Goal: Task Accomplishment & Management: Complete application form

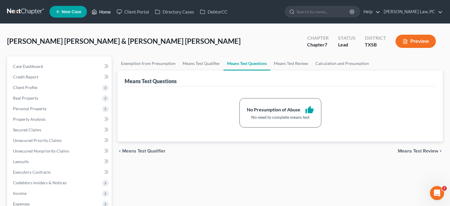
click at [104, 9] on link "Home" at bounding box center [101, 11] width 25 height 11
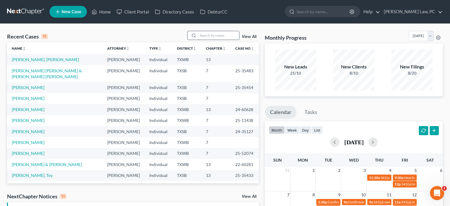
click at [212, 36] on input "search" at bounding box center [218, 35] width 41 height 9
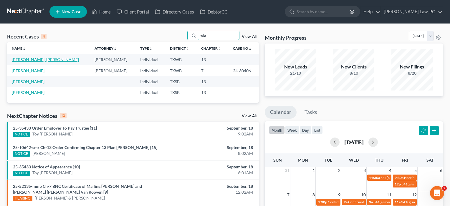
type input "rola"
click at [35, 59] on link "[PERSON_NAME], [PERSON_NAME]" at bounding box center [45, 59] width 67 height 5
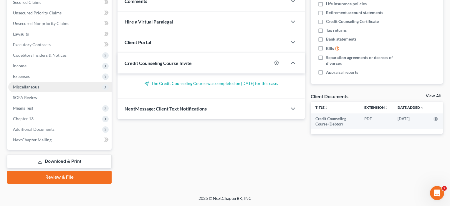
scroll to position [128, 0]
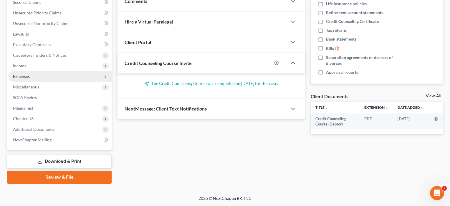
click at [24, 76] on span "Expenses" at bounding box center [21, 76] width 17 height 5
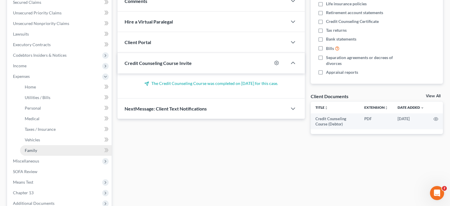
click at [35, 149] on span "Family" at bounding box center [31, 150] width 12 height 5
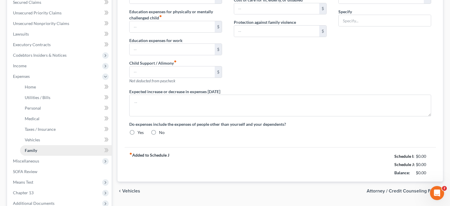
scroll to position [12, 0]
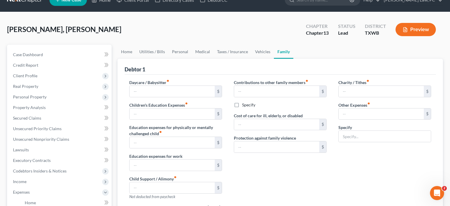
type input "0.00"
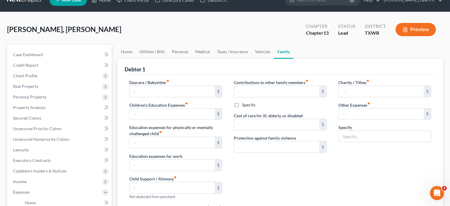
type input "0.00"
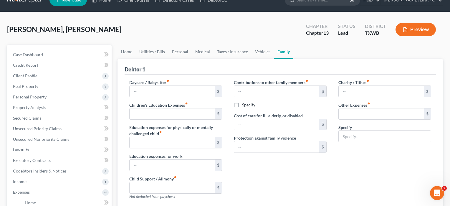
radio input "true"
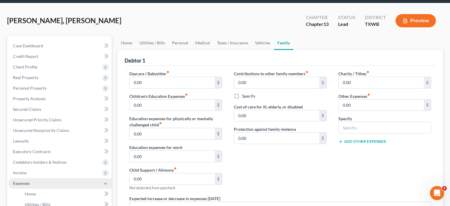
scroll to position [17, 0]
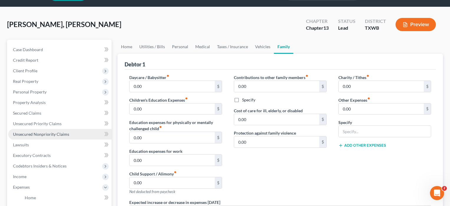
click at [34, 135] on span "Unsecured Nonpriority Claims" at bounding box center [41, 134] width 56 height 5
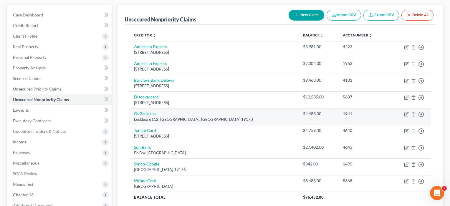
scroll to position [52, 0]
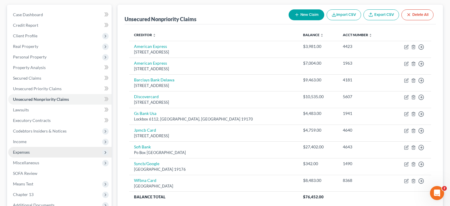
click at [26, 154] on span "Expenses" at bounding box center [21, 152] width 17 height 5
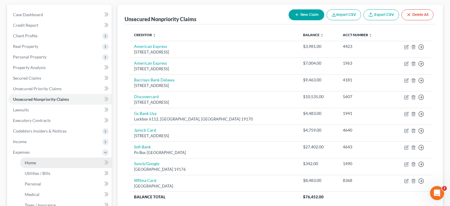
click at [30, 163] on span "Home" at bounding box center [30, 162] width 11 height 5
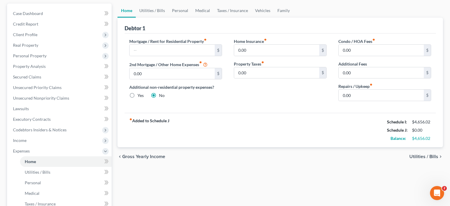
scroll to position [70, 0]
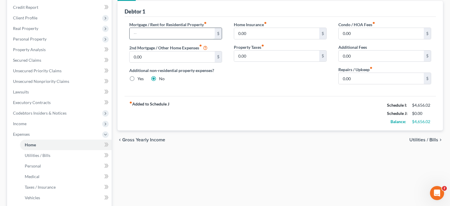
click at [142, 36] on input "text" at bounding box center [171, 33] width 85 height 11
type input "1,100"
click at [153, 62] on input "0.00" at bounding box center [171, 56] width 85 height 11
drag, startPoint x: 249, startPoint y: 33, endPoint x: 202, endPoint y: 27, distance: 47.7
click at [202, 27] on div "Mortgage / Rent for Residential Property fiber_manual_record 1,100 $ 2nd Mortga…" at bounding box center [279, 55] width 313 height 68
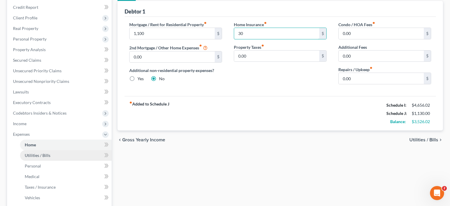
type input "30"
click at [47, 155] on span "Utilities / Bills" at bounding box center [38, 155] width 26 height 5
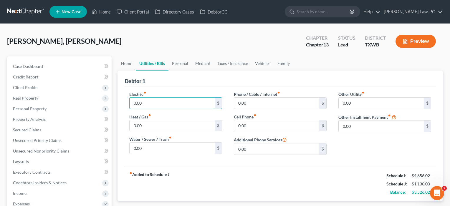
drag, startPoint x: 151, startPoint y: 106, endPoint x: 119, endPoint y: 99, distance: 32.2
click at [119, 99] on div "Debtor 1 Electric fiber_manual_record 0.00 $ Heat / Gas fiber_manual_record 0.0…" at bounding box center [279, 136] width 325 height 131
type input "100"
click at [160, 126] on input "0.00" at bounding box center [171, 125] width 85 height 11
drag, startPoint x: 160, startPoint y: 126, endPoint x: 109, endPoint y: 127, distance: 50.6
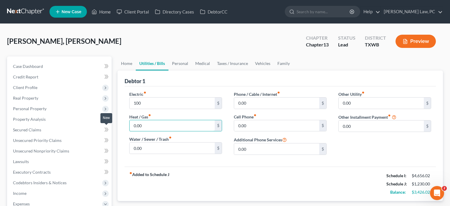
type input "20"
click at [157, 150] on input "0.00" at bounding box center [171, 148] width 85 height 11
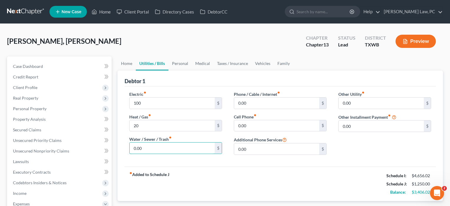
drag, startPoint x: 157, startPoint y: 150, endPoint x: 124, endPoint y: 149, distance: 33.3
click at [124, 149] on div "Electric fiber_manual_record 100 $ Heat / Gas fiber_manual_record 20 $ Water / …" at bounding box center [175, 125] width 104 height 69
type input "100"
drag, startPoint x: 260, startPoint y: 129, endPoint x: 234, endPoint y: 124, distance: 27.1
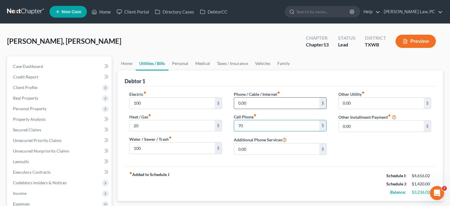
type input "70"
drag, startPoint x: 253, startPoint y: 104, endPoint x: 226, endPoint y: 103, distance: 27.4
type input "70"
click at [384, 127] on input "0.00" at bounding box center [380, 126] width 85 height 11
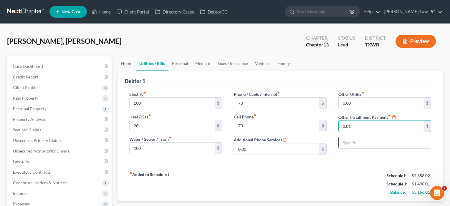
type input "0.01"
click at [369, 142] on input "text" at bounding box center [384, 142] width 92 height 11
type input "Suscriptions"
drag, startPoint x: 364, startPoint y: 127, endPoint x: 333, endPoint y: 124, distance: 31.3
click at [333, 124] on div "Other Utility fiber_manual_record 0.00 $ Other Installment Payment fiber_manual…" at bounding box center [384, 125] width 104 height 69
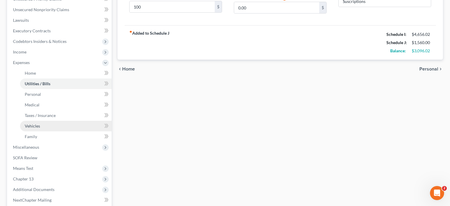
type input "70"
click at [33, 124] on span "Vehicles" at bounding box center [32, 126] width 15 height 5
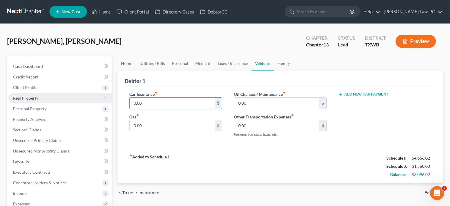
drag, startPoint x: 149, startPoint y: 102, endPoint x: 88, endPoint y: 102, distance: 61.8
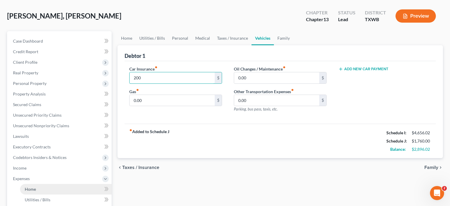
scroll to position [22, 0]
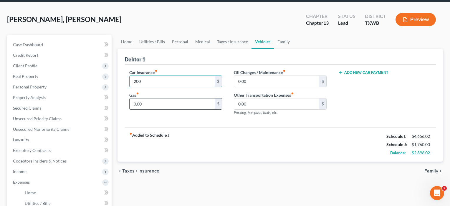
type input "200"
drag, startPoint x: 147, startPoint y: 105, endPoint x: 118, endPoint y: 103, distance: 29.2
click at [118, 103] on div "Debtor 1 Car Insurance fiber_manual_record 200 $ Gas fiber_manual_record 0.00 $…" at bounding box center [279, 105] width 325 height 113
type input "100"
click at [262, 81] on input "0.00" at bounding box center [276, 81] width 85 height 11
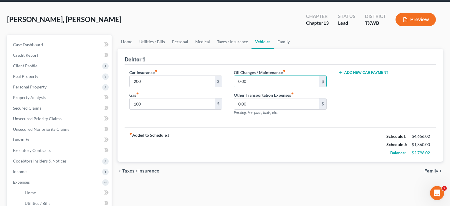
click at [362, 74] on button "Add New Car Payment" at bounding box center [363, 72] width 50 height 5
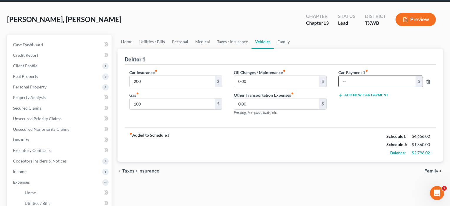
click at [355, 81] on input "text" at bounding box center [376, 81] width 77 height 11
type input "680"
drag, startPoint x: 269, startPoint y: 79, endPoint x: 212, endPoint y: 80, distance: 56.5
click at [212, 80] on div "Car Insurance fiber_manual_record 200 $ Gas fiber_manual_record 100 $ Oil Chang…" at bounding box center [279, 94] width 313 height 51
click at [178, 121] on div "Car Insurance fiber_manual_record 200 $ Gas fiber_manual_record 100 $ Oil Chang…" at bounding box center [279, 96] width 311 height 63
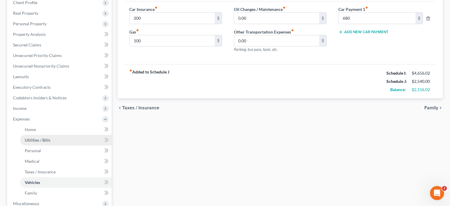
scroll to position [87, 0]
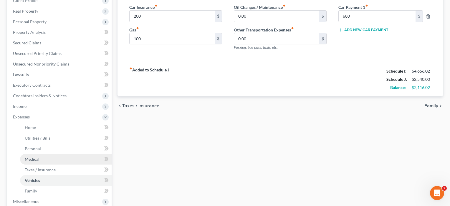
click at [34, 159] on span "Medical" at bounding box center [32, 159] width 15 height 5
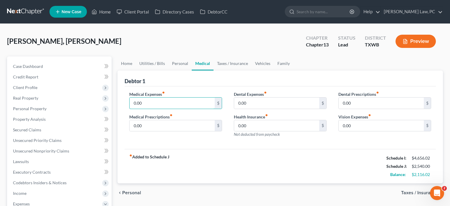
drag, startPoint x: 152, startPoint y: 103, endPoint x: 124, endPoint y: 104, distance: 28.3
click at [124, 104] on div "Medical Expenses fiber_manual_record 0.00 $ Medical Prescriptions fiber_manual_…" at bounding box center [175, 116] width 104 height 51
type input "250"
click at [225, 150] on div "fiber_manual_record Added to Schedule J Schedule I: $4,656.02 Schedule J: $2,79…" at bounding box center [279, 166] width 311 height 34
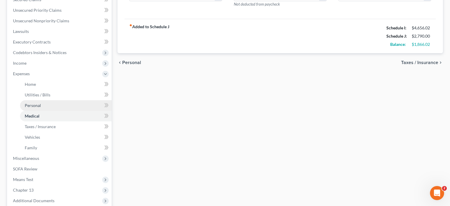
click at [39, 104] on span "Personal" at bounding box center [33, 105] width 16 height 5
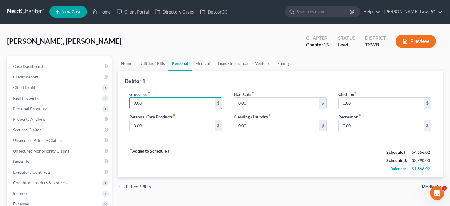
drag, startPoint x: 156, startPoint y: 102, endPoint x: 122, endPoint y: 101, distance: 34.4
click at [122, 101] on div "Debtor 1 Groceries fiber_manual_record 0.00 $ Personal Care Products fiber_manu…" at bounding box center [279, 124] width 325 height 107
type input "490"
type input "50"
drag, startPoint x: 365, startPoint y: 106, endPoint x: 332, endPoint y: 104, distance: 33.0
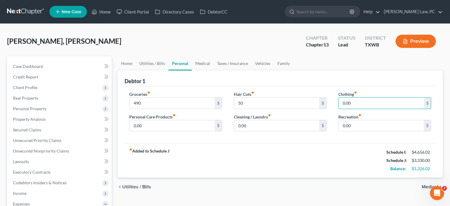
click at [332, 104] on div "Groceries fiber_manual_record 490 $ Personal Care Products fiber_manual_record …" at bounding box center [279, 113] width 313 height 45
type input "75"
drag, startPoint x: 357, startPoint y: 128, endPoint x: 332, endPoint y: 128, distance: 25.3
click at [332, 128] on div "Clothing fiber_manual_record 75 $ Recreation fiber_manual_record 0.00 $" at bounding box center [384, 113] width 104 height 45
type input "50"
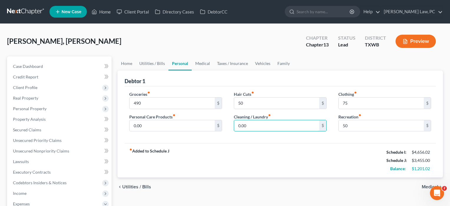
drag, startPoint x: 249, startPoint y: 126, endPoint x: 227, endPoint y: 124, distance: 21.6
click at [227, 124] on div "Groceries fiber_manual_record 490 $ Personal Care Products fiber_manual_record …" at bounding box center [279, 113] width 313 height 45
type input "3"
type input "40"
drag, startPoint x: 142, startPoint y: 128, endPoint x: 125, endPoint y: 127, distance: 17.1
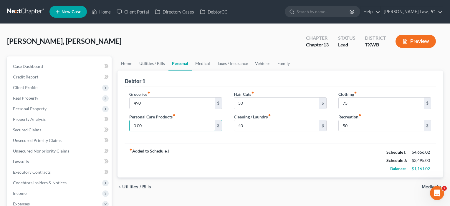
click at [125, 127] on div "Groceries fiber_manual_record 490 $ Personal Care Products fiber_manual_record …" at bounding box center [175, 113] width 104 height 45
type input "3"
type input "40"
click at [207, 145] on div "fiber_manual_record Added to Schedule J Schedule I: $4,656.02 Schedule J: $3,53…" at bounding box center [279, 160] width 311 height 34
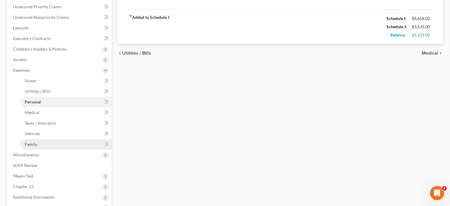
click at [33, 144] on span "Family" at bounding box center [31, 144] width 12 height 5
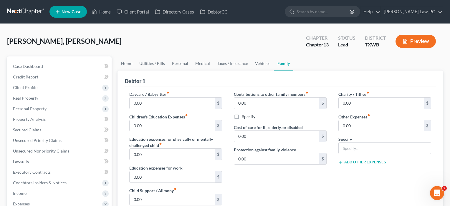
click at [354, 141] on div "Specify" at bounding box center [384, 145] width 93 height 18
click at [353, 152] on input "text" at bounding box center [384, 148] width 92 height 11
type input "Pet Expenses"
drag, startPoint x: 355, startPoint y: 126, endPoint x: 332, endPoint y: 126, distance: 22.9
click at [332, 126] on div "Daycare / Babysitter fiber_manual_record 0.00 $ Children's Education Expenses f…" at bounding box center [279, 179] width 313 height 177
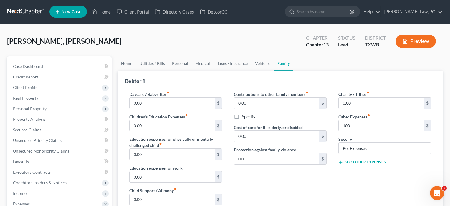
click at [336, 149] on div "Charity / Tithes fiber_manual_record 0.00 $ Other Expenses fiber_manual_record …" at bounding box center [384, 153] width 104 height 125
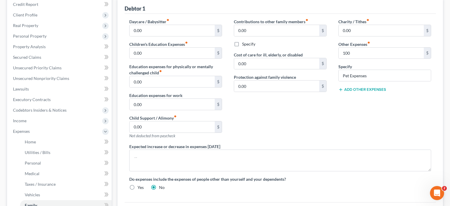
scroll to position [78, 0]
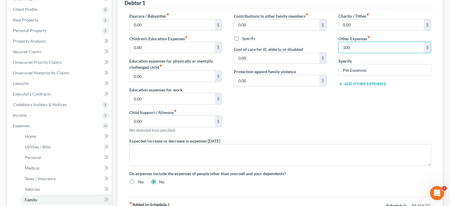
drag, startPoint x: 354, startPoint y: 47, endPoint x: 306, endPoint y: 47, distance: 48.0
click at [306, 47] on div "Daycare / Babysitter fiber_manual_record 0.00 $ Children's Education Expenses f…" at bounding box center [279, 101] width 313 height 177
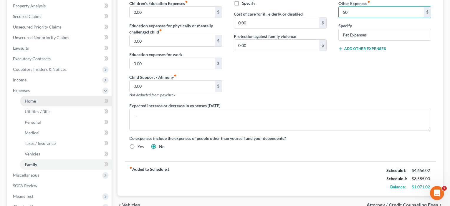
scroll to position [117, 0]
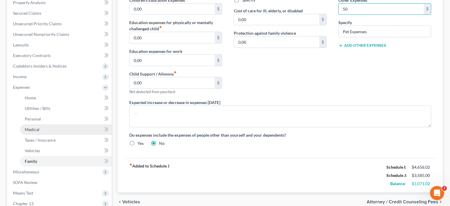
type input "50"
click at [33, 132] on span "Medical" at bounding box center [32, 129] width 15 height 5
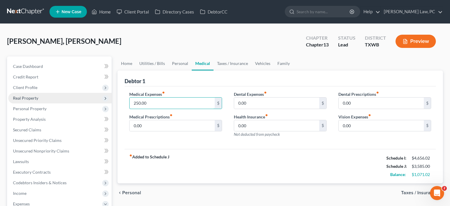
drag, startPoint x: 149, startPoint y: 103, endPoint x: 110, endPoint y: 103, distance: 38.5
type input "200"
click at [165, 134] on div "Medical Expenses fiber_manual_record 200 $ Medical Prescriptions fiber_manual_r…" at bounding box center [175, 116] width 104 height 51
click at [171, 138] on div "Medical Expenses fiber_manual_record 200 $ Medical Prescriptions fiber_manual_r…" at bounding box center [175, 116] width 104 height 51
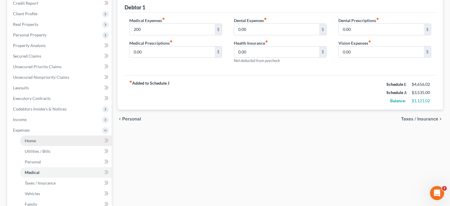
scroll to position [74, 0]
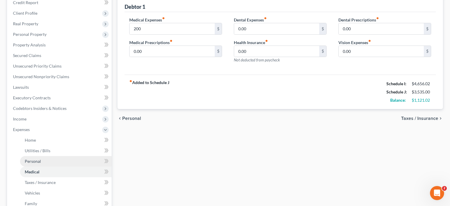
click at [36, 161] on span "Personal" at bounding box center [33, 161] width 16 height 5
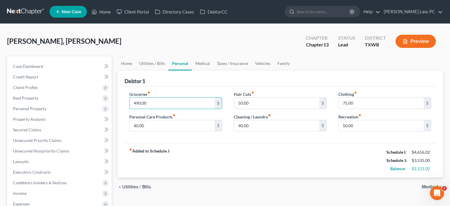
drag, startPoint x: 158, startPoint y: 104, endPoint x: 126, endPoint y: 103, distance: 32.1
click at [126, 103] on div "Groceries fiber_manual_record 490.00 $ Personal Care Products fiber_manual_reco…" at bounding box center [175, 113] width 104 height 45
type input "400"
click at [365, 124] on input "50.00" at bounding box center [380, 125] width 85 height 11
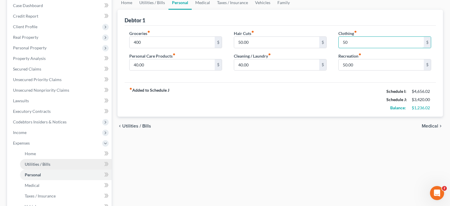
type input "50"
click at [32, 164] on span "Utilities / Bills" at bounding box center [38, 164] width 26 height 5
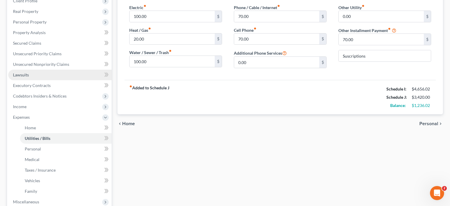
scroll to position [91, 0]
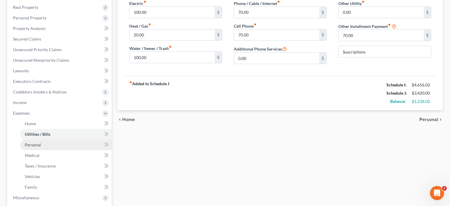
click at [34, 147] on link "Personal" at bounding box center [65, 145] width 91 height 11
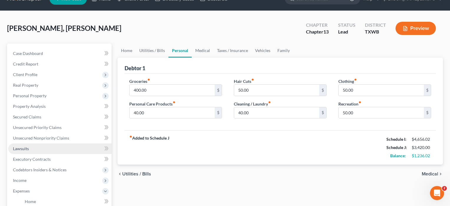
scroll to position [40, 0]
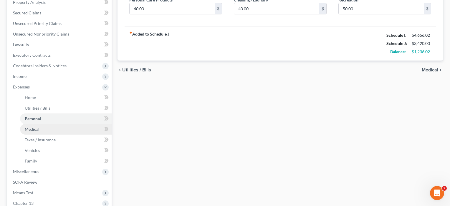
click at [32, 130] on span "Medical" at bounding box center [32, 129] width 15 height 5
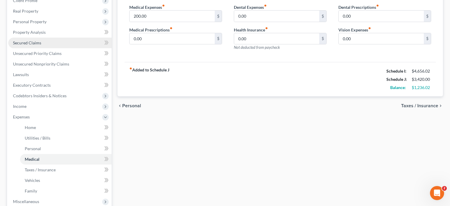
scroll to position [97, 0]
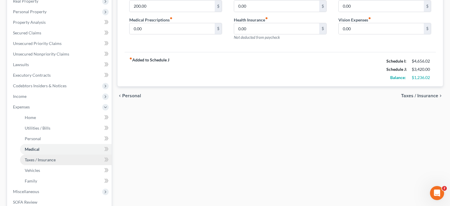
click at [42, 160] on span "Taxes / Insurance" at bounding box center [40, 159] width 31 height 5
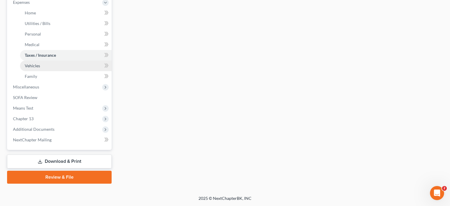
click at [36, 65] on span "Vehicles" at bounding box center [32, 65] width 15 height 5
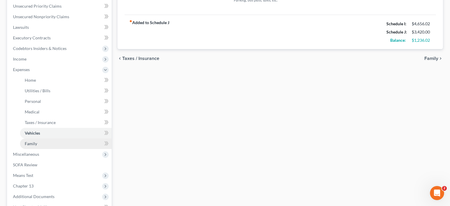
scroll to position [137, 0]
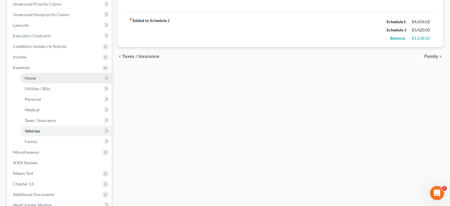
click at [38, 78] on link "Home" at bounding box center [65, 78] width 91 height 11
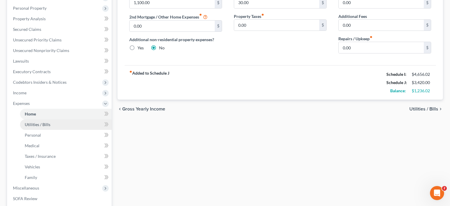
click at [44, 127] on link "Utilities / Bills" at bounding box center [65, 124] width 91 height 11
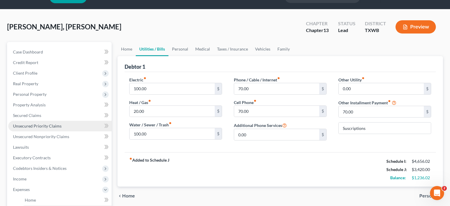
scroll to position [34, 0]
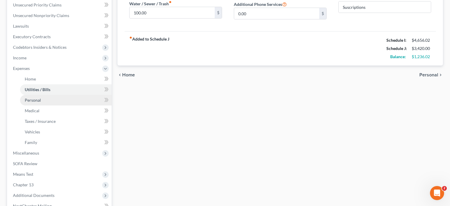
click at [34, 101] on span "Personal" at bounding box center [33, 100] width 16 height 5
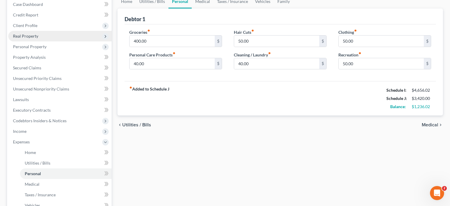
scroll to position [62, 0]
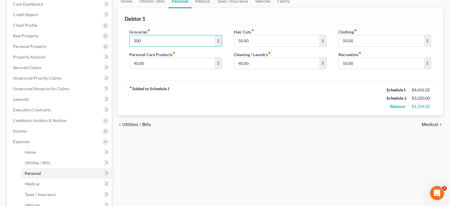
type input "300"
click at [193, 103] on div "fiber_manual_record Added to Schedule J Schedule I: $4,656.02 Schedule J: $3,32…" at bounding box center [279, 98] width 311 height 34
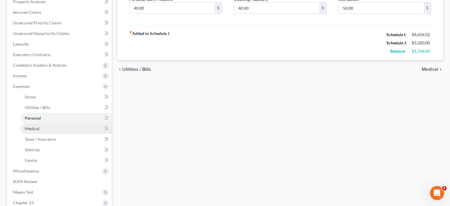
click at [39, 133] on link "Medical" at bounding box center [65, 129] width 91 height 11
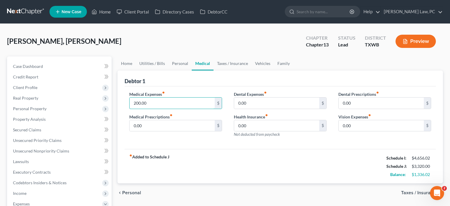
drag, startPoint x: 148, startPoint y: 104, endPoint x: 112, endPoint y: 103, distance: 35.9
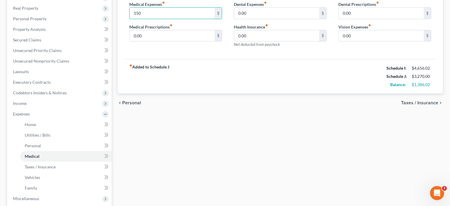
scroll to position [91, 0]
type input "150"
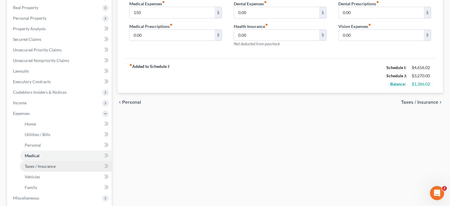
click at [40, 169] on link "Taxes / Insurance" at bounding box center [65, 166] width 91 height 11
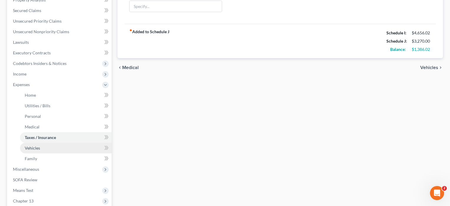
click at [34, 144] on link "Vehicles" at bounding box center [65, 148] width 91 height 11
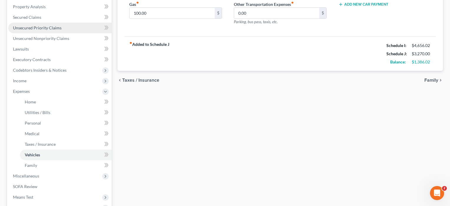
scroll to position [126, 0]
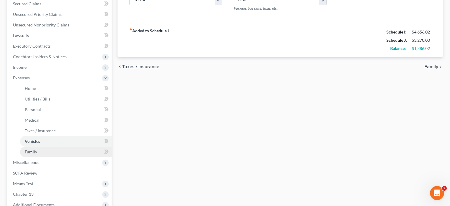
click at [34, 154] on span "Family" at bounding box center [31, 151] width 12 height 5
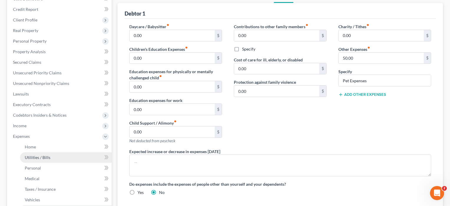
scroll to position [68, 0]
click at [31, 154] on link "Utilities / Bills" at bounding box center [65, 157] width 91 height 11
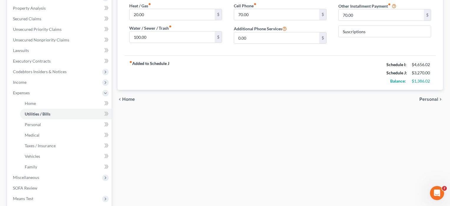
scroll to position [159, 0]
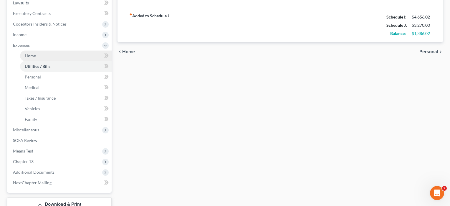
click at [33, 55] on span "Home" at bounding box center [30, 55] width 11 height 5
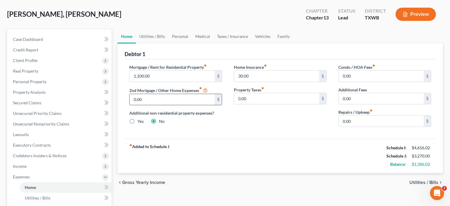
scroll to position [68, 0]
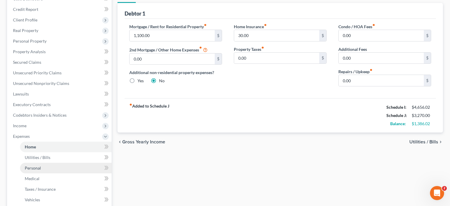
click at [34, 168] on span "Personal" at bounding box center [33, 168] width 16 height 5
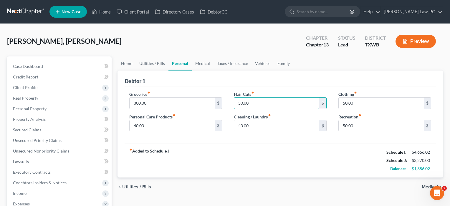
drag, startPoint x: 261, startPoint y: 102, endPoint x: 230, endPoint y: 101, distance: 30.9
click at [230, 101] on div "Hair Cuts fiber_manual_record 50.00 $ Cleaning / Laundry fiber_manual_record 40…" at bounding box center [280, 113] width 104 height 45
type input "40"
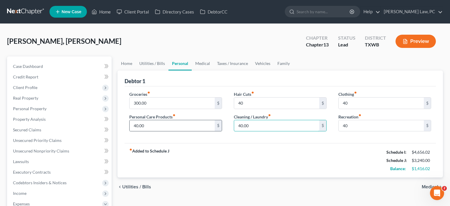
drag, startPoint x: 256, startPoint y: 126, endPoint x: 215, endPoint y: 126, distance: 40.9
click at [215, 126] on div "Groceries fiber_manual_record 300.00 $ Personal Care Products fiber_manual_reco…" at bounding box center [279, 113] width 313 height 45
type input "35"
drag, startPoint x: 157, startPoint y: 127, endPoint x: 124, endPoint y: 127, distance: 32.4
click at [124, 127] on div "Groceries fiber_manual_record 300.00 $ Personal Care Products fiber_manual_reco…" at bounding box center [175, 113] width 104 height 45
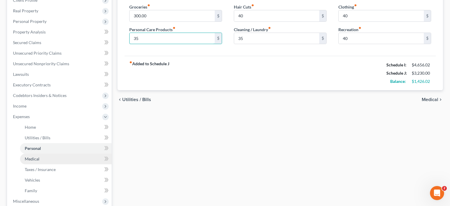
scroll to position [88, 0]
type input "35"
click at [41, 159] on link "Medical" at bounding box center [65, 158] width 91 height 11
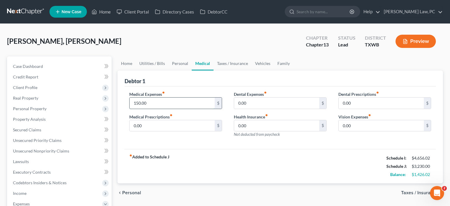
click at [151, 102] on input "150.00" at bounding box center [171, 103] width 85 height 11
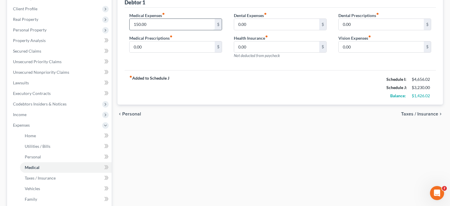
scroll to position [81, 0]
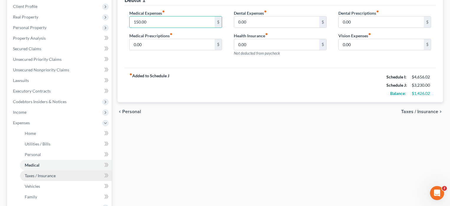
click at [36, 174] on span "Taxes / Insurance" at bounding box center [40, 175] width 31 height 5
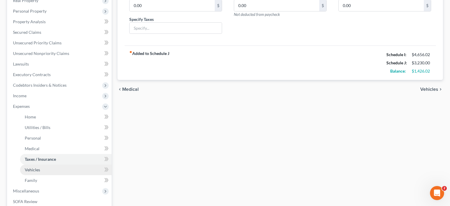
click at [36, 170] on span "Vehicles" at bounding box center [32, 169] width 15 height 5
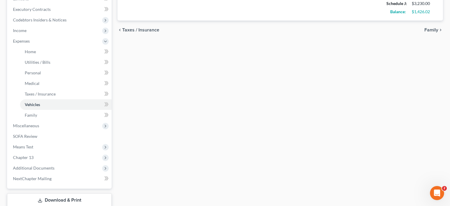
scroll to position [184, 0]
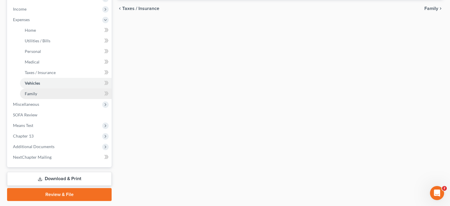
click at [27, 94] on span "Family" at bounding box center [31, 93] width 12 height 5
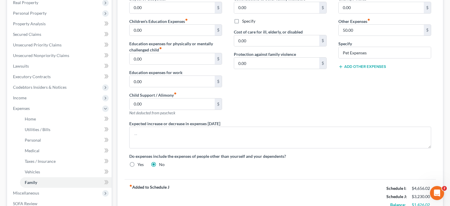
scroll to position [101, 0]
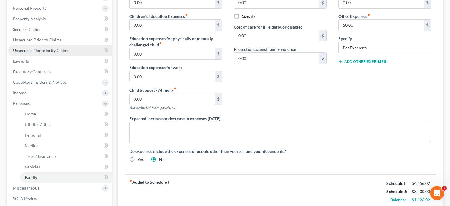
click at [29, 52] on span "Unsecured Nonpriority Claims" at bounding box center [41, 50] width 56 height 5
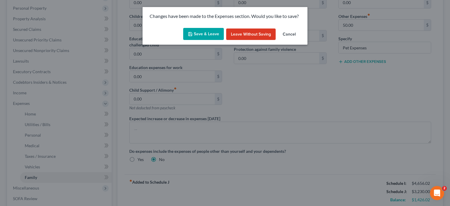
click at [207, 32] on button "Save & Leave" at bounding box center [203, 34] width 41 height 12
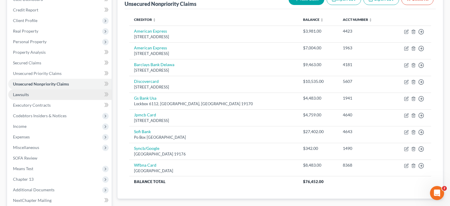
scroll to position [67, 0]
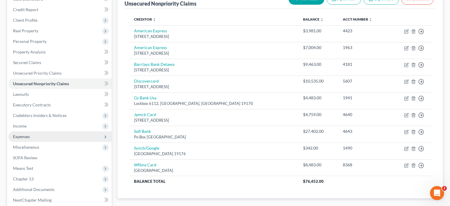
click at [26, 138] on span "Expenses" at bounding box center [21, 136] width 17 height 5
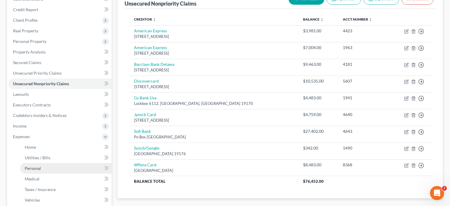
click at [39, 171] on link "Personal" at bounding box center [65, 168] width 91 height 11
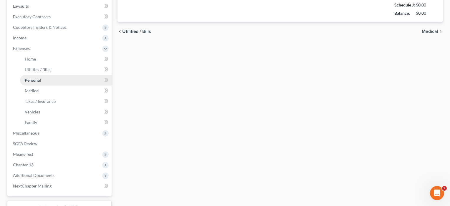
type input "300.00"
type input "35.00"
type input "40.00"
type input "35.00"
type input "40.00"
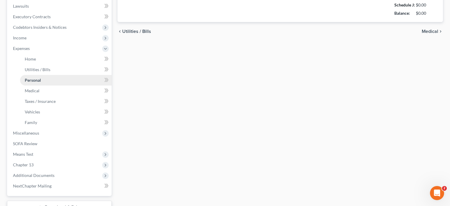
type input "40.00"
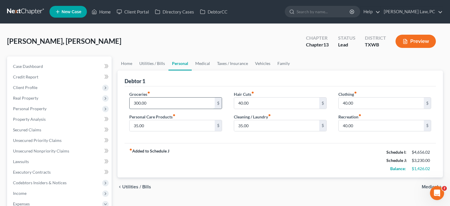
click at [151, 103] on input "300.00" at bounding box center [171, 103] width 85 height 11
drag, startPoint x: 151, startPoint y: 103, endPoint x: 120, endPoint y: 101, distance: 31.2
click at [120, 101] on div "Debtor 1 Groceries fiber_manual_record 300.00 $ Personal Care Products fiber_ma…" at bounding box center [279, 124] width 325 height 107
type input "400"
click at [194, 139] on div "Groceries fiber_manual_record 400 $ Personal Care Products fiber_manual_record …" at bounding box center [279, 114] width 311 height 57
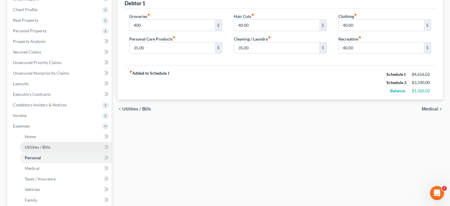
click at [39, 147] on span "Utilities / Bills" at bounding box center [38, 147] width 26 height 5
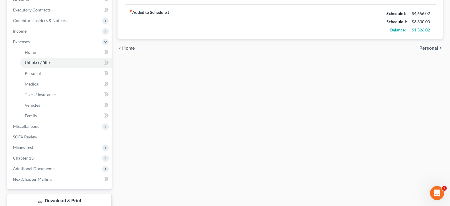
scroll to position [167, 0]
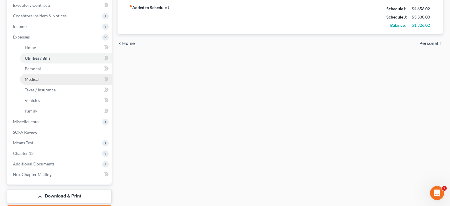
click at [37, 80] on span "Medical" at bounding box center [32, 79] width 15 height 5
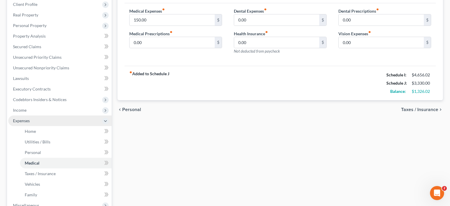
scroll to position [104, 0]
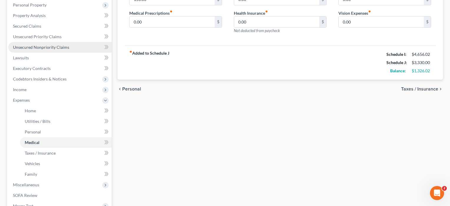
click at [55, 45] on span "Unsecured Nonpriority Claims" at bounding box center [41, 47] width 56 height 5
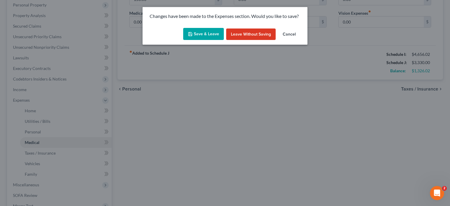
click at [209, 33] on button "Save & Leave" at bounding box center [203, 34] width 41 height 12
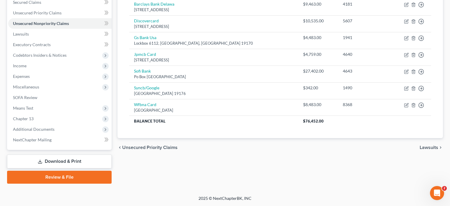
scroll to position [128, 0]
click at [23, 74] on span "Expenses" at bounding box center [21, 76] width 17 height 5
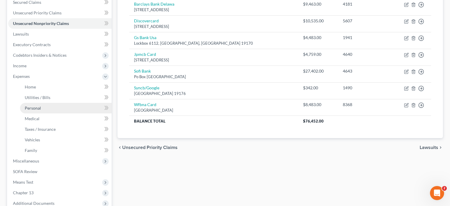
click at [26, 108] on span "Personal" at bounding box center [33, 108] width 16 height 5
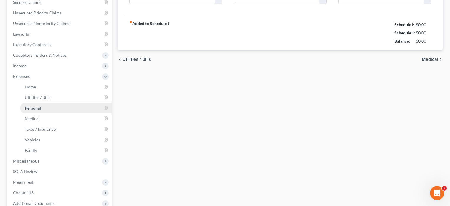
type input "400.00"
type input "35.00"
type input "40.00"
type input "35.00"
type input "40.00"
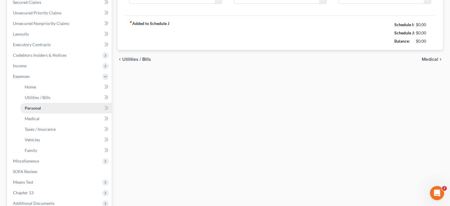
type input "40.00"
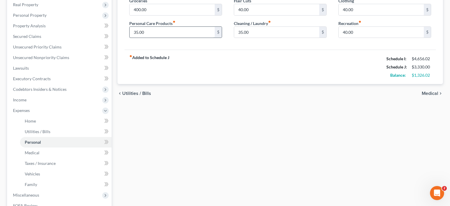
scroll to position [68, 0]
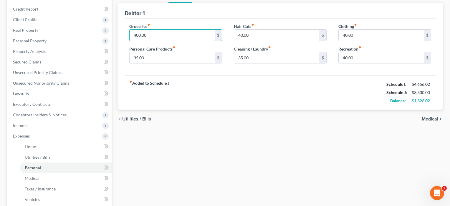
drag, startPoint x: 152, startPoint y: 35, endPoint x: 124, endPoint y: 35, distance: 27.7
click at [124, 35] on div "Groceries fiber_manual_record 400.00 $ Personal Care Products fiber_manual_reco…" at bounding box center [175, 45] width 104 height 45
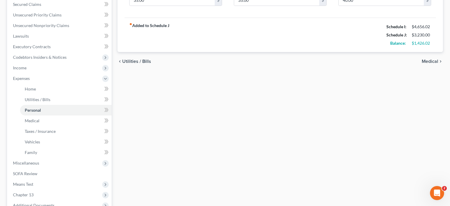
scroll to position [130, 0]
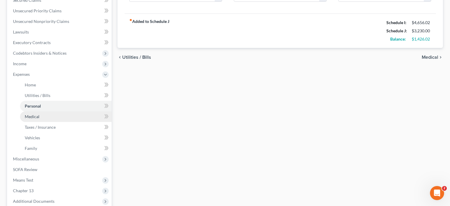
type input "300"
click at [41, 117] on link "Medical" at bounding box center [65, 116] width 91 height 11
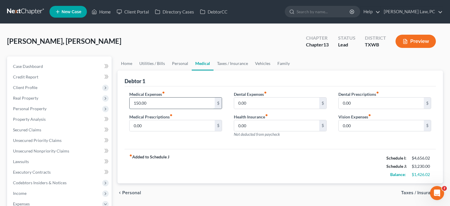
click at [146, 102] on input "150.00" at bounding box center [171, 103] width 85 height 11
drag, startPoint x: 149, startPoint y: 108, endPoint x: 117, endPoint y: 94, distance: 34.9
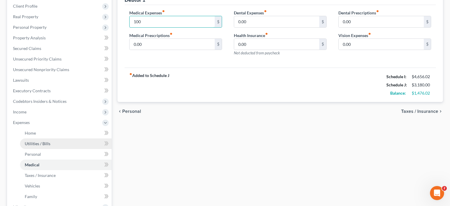
scroll to position [84, 0]
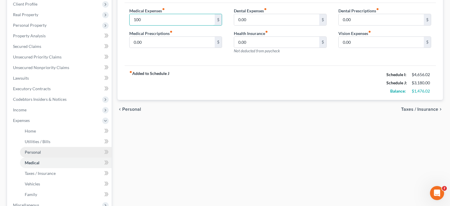
type input "100"
click at [24, 151] on link "Personal" at bounding box center [65, 152] width 91 height 11
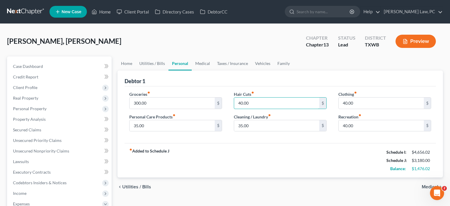
drag, startPoint x: 257, startPoint y: 102, endPoint x: 228, endPoint y: 101, distance: 29.5
click at [228, 101] on div "Hair Cuts fiber_manual_record 40.00 $ Cleaning / Laundry fiber_manual_record 35…" at bounding box center [280, 113] width 104 height 45
type input "4"
type input "35"
click at [359, 100] on input "40.00" at bounding box center [380, 103] width 85 height 11
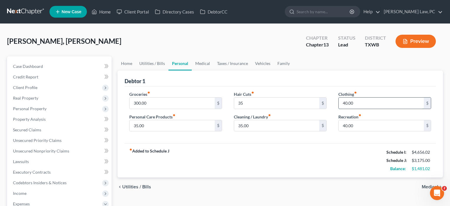
drag, startPoint x: 360, startPoint y: 105, endPoint x: 338, endPoint y: 102, distance: 22.0
click at [338, 102] on div "40.00 $" at bounding box center [384, 103] width 93 height 12
type input "35"
drag, startPoint x: 354, startPoint y: 126, endPoint x: 337, endPoint y: 125, distance: 17.4
click at [337, 125] on div "Clothing fiber_manual_record 35 $ Recreation fiber_manual_record 40.00 $" at bounding box center [384, 113] width 104 height 45
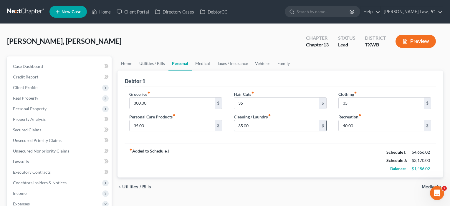
drag, startPoint x: 252, startPoint y: 128, endPoint x: 235, endPoint y: 125, distance: 16.7
click at [235, 125] on input "35.00" at bounding box center [276, 125] width 85 height 11
type input "30"
drag, startPoint x: 151, startPoint y: 127, endPoint x: 124, endPoint y: 126, distance: 26.8
click at [124, 126] on div "Groceries fiber_manual_record 300.00 $ Personal Care Products fiber_manual_reco…" at bounding box center [175, 113] width 104 height 45
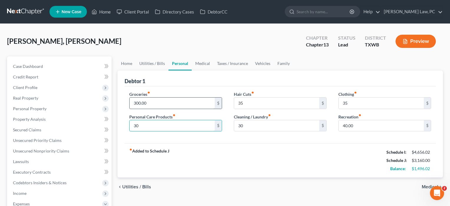
type input "30"
click at [154, 102] on input "300.00" at bounding box center [171, 103] width 85 height 11
type input "300.02"
drag, startPoint x: 359, startPoint y: 125, endPoint x: 326, endPoint y: 124, distance: 32.7
click at [326, 124] on div "Groceries fiber_manual_record 300.02 $ Personal Care Products fiber_manual_reco…" at bounding box center [279, 113] width 313 height 45
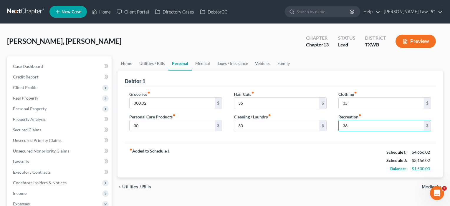
type input "36"
click at [332, 151] on div "fiber_manual_record Added to Schedule J Schedule I: $4,656.02 Schedule J: $3,15…" at bounding box center [279, 160] width 311 height 34
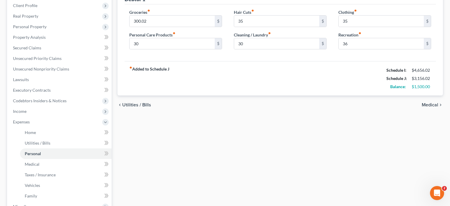
scroll to position [99, 0]
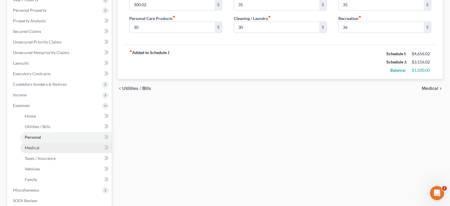
click at [33, 150] on link "Medical" at bounding box center [65, 148] width 91 height 11
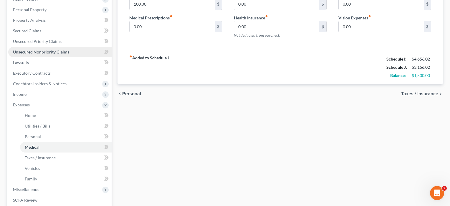
scroll to position [105, 0]
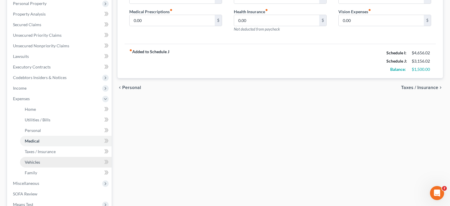
click at [33, 164] on span "Vehicles" at bounding box center [32, 162] width 15 height 5
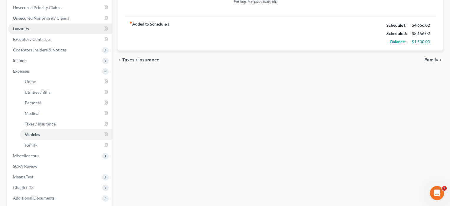
scroll to position [149, 0]
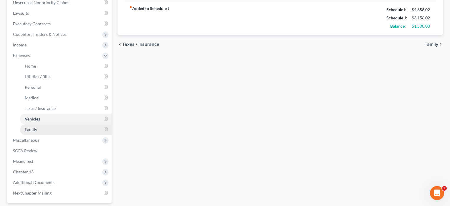
click at [41, 128] on link "Family" at bounding box center [65, 129] width 91 height 11
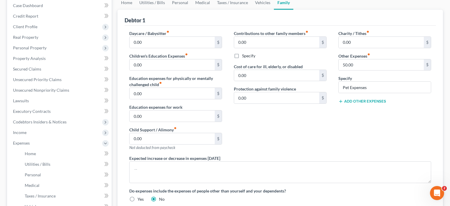
scroll to position [58, 0]
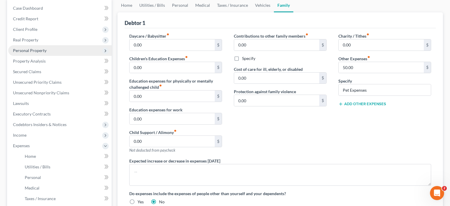
click at [29, 52] on span "Personal Property" at bounding box center [30, 50] width 34 height 5
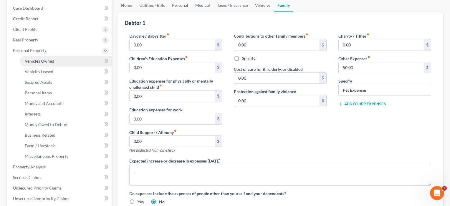
click at [34, 61] on span "Vehicles Owned" at bounding box center [39, 61] width 29 height 5
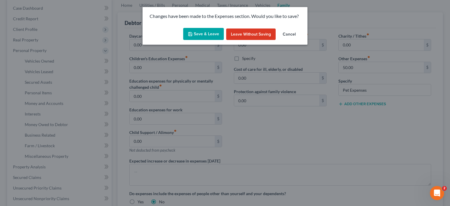
click at [207, 37] on button "Save & Leave" at bounding box center [203, 34] width 41 height 12
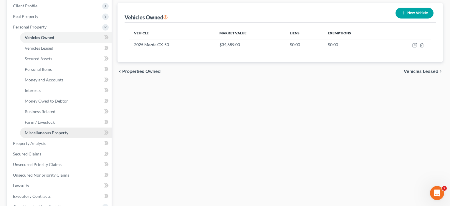
scroll to position [82, 0]
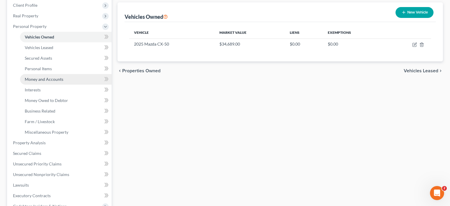
click at [44, 78] on span "Money and Accounts" at bounding box center [44, 79] width 39 height 5
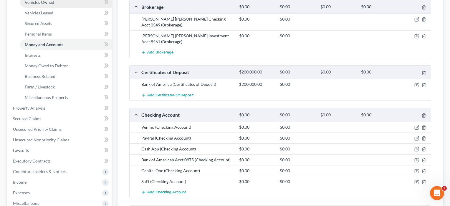
scroll to position [131, 0]
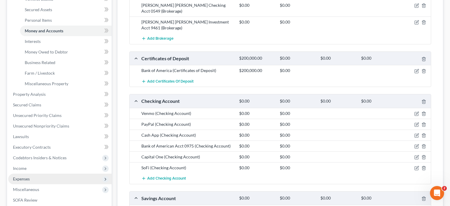
click at [24, 180] on span "Expenses" at bounding box center [21, 179] width 17 height 5
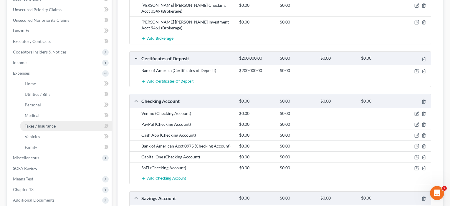
click at [41, 124] on span "Taxes / Insurance" at bounding box center [40, 126] width 31 height 5
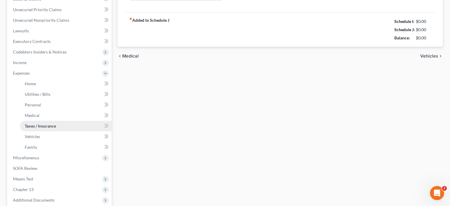
scroll to position [1, 0]
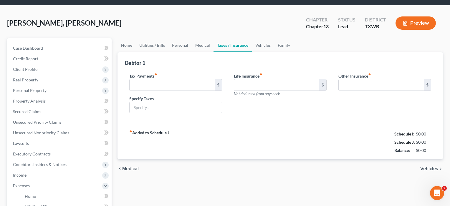
type input "0.00"
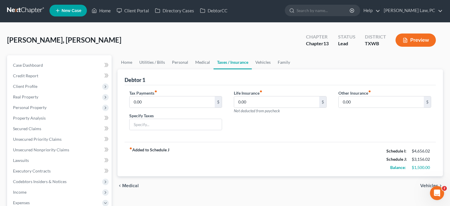
scroll to position [0, 0]
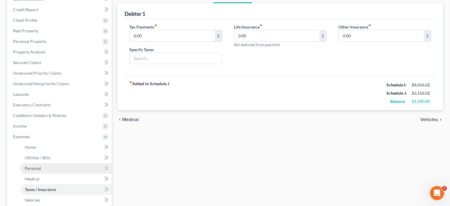
click at [34, 167] on span "Personal" at bounding box center [33, 168] width 16 height 5
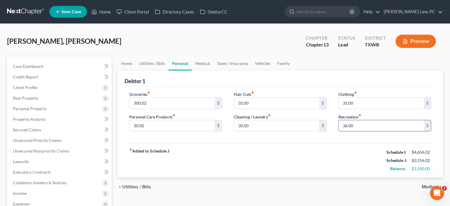
drag, startPoint x: 372, startPoint y: 126, endPoint x: 340, endPoint y: 126, distance: 32.4
click at [340, 126] on input "36.00" at bounding box center [380, 125] width 85 height 11
type input "0"
click at [339, 141] on div "Groceries fiber_manual_record 300.02 $ Personal Care Products fiber_manual_reco…" at bounding box center [279, 114] width 311 height 57
drag, startPoint x: 360, startPoint y: 105, endPoint x: 322, endPoint y: 103, distance: 38.0
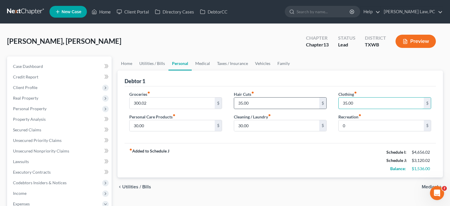
click at [322, 103] on div "Groceries fiber_manual_record 300.02 $ Personal Care Products fiber_manual_reco…" at bounding box center [279, 113] width 313 height 45
type input "30"
click at [249, 126] on input "30.00" at bounding box center [276, 125] width 85 height 11
drag, startPoint x: 165, startPoint y: 128, endPoint x: 130, endPoint y: 127, distance: 34.5
click at [130, 127] on input "30.00" at bounding box center [171, 125] width 85 height 11
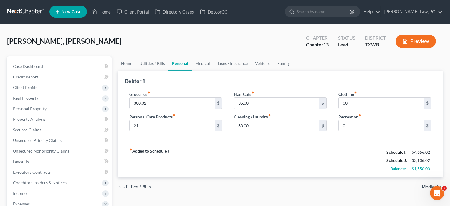
click at [232, 157] on div "fiber_manual_record Added to Schedule J Schedule I: $4,656.02 Schedule J: $3,10…" at bounding box center [279, 160] width 311 height 34
click at [54, 138] on span "Unsecured Priority Claims" at bounding box center [37, 140] width 49 height 5
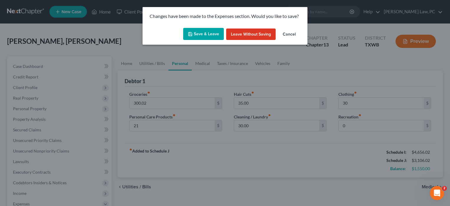
click at [206, 34] on button "Save & Leave" at bounding box center [203, 34] width 41 height 12
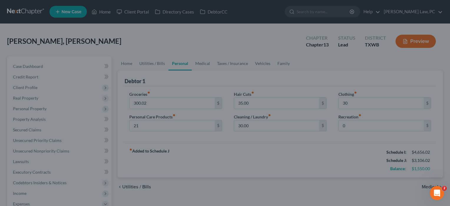
type input "21.00"
type input "30.00"
type input "0.00"
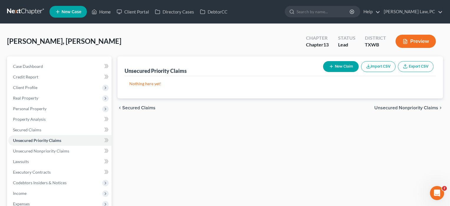
click at [340, 67] on button "New Claim" at bounding box center [341, 66] width 36 height 11
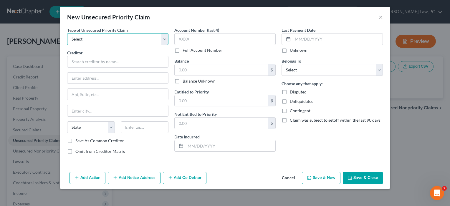
select select "0"
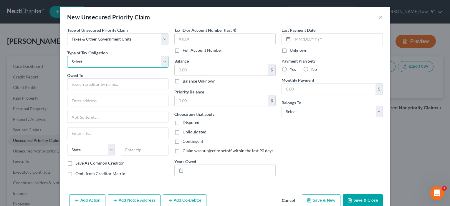
select select "0"
click at [84, 88] on input "text" at bounding box center [117, 85] width 101 height 12
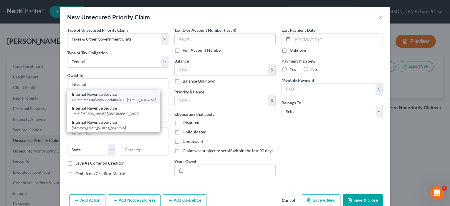
click at [95, 101] on div "Centralized Insolvency Operation P.O. Box 7346, Philadelphia, PA 19101" at bounding box center [114, 99] width 84 height 5
type input "Internal Revenue Service"
type input "Centralized Insolvency Operation"
type input "P.O. Box 7346"
type input "Philadelphia"
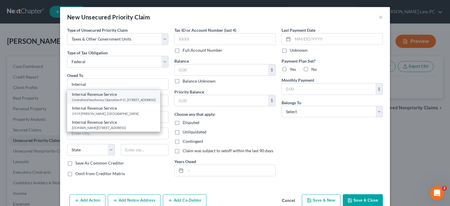
select select "39"
type input "19101"
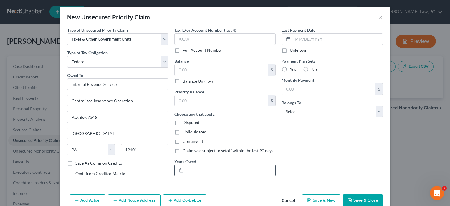
click at [188, 169] on input "text" at bounding box center [230, 170] width 90 height 11
type input "2024"
click at [182, 74] on input "text" at bounding box center [221, 69] width 94 height 11
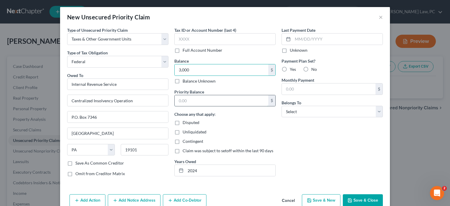
click at [194, 99] on input "text" at bounding box center [221, 100] width 94 height 11
click at [196, 72] on input "3,000" at bounding box center [221, 69] width 94 height 11
type input "3,100"
click at [188, 102] on input "text" at bounding box center [221, 100] width 94 height 11
type input "3,100"
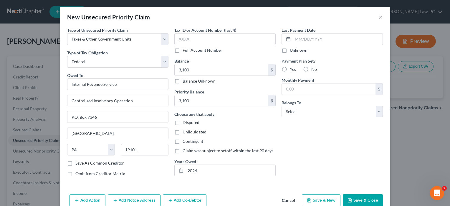
click at [311, 70] on label "No" at bounding box center [314, 69] width 6 height 6
click at [313, 70] on input "No" at bounding box center [315, 68] width 4 height 4
radio input "true"
click at [357, 202] on button "Save & Close" at bounding box center [362, 200] width 40 height 12
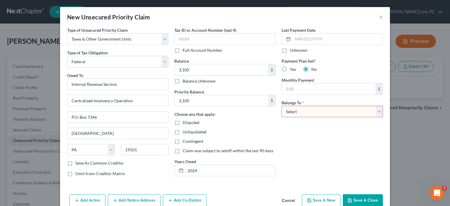
select select "0"
click at [360, 200] on button "Save & Close" at bounding box center [362, 200] width 40 height 12
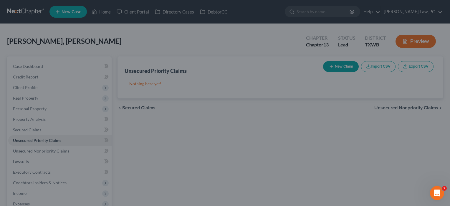
type input "3,100.00"
type input "0.00"
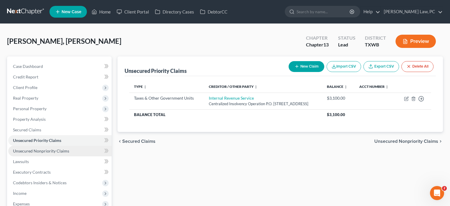
click at [52, 149] on span "Unsecured Nonpriority Claims" at bounding box center [41, 151] width 56 height 5
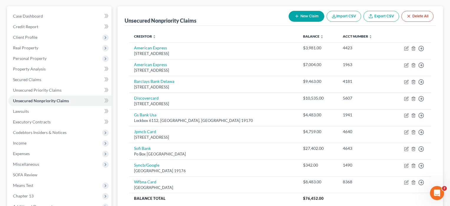
scroll to position [52, 0]
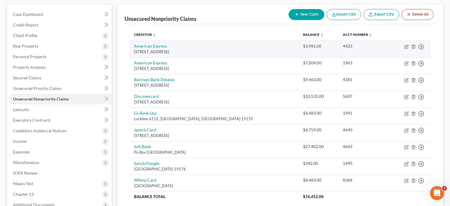
click at [159, 50] on div "Po Box 981537, El Paso, TX 79998" at bounding box center [213, 52] width 159 height 6
click at [159, 45] on link "American Express" at bounding box center [150, 46] width 33 height 5
select select "45"
select select "2"
select select "0"
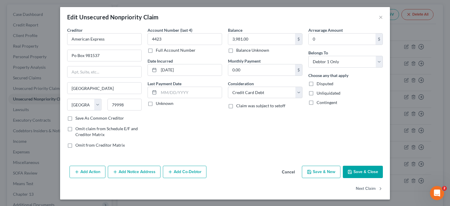
click at [373, 167] on button "Save & Close" at bounding box center [362, 172] width 40 height 12
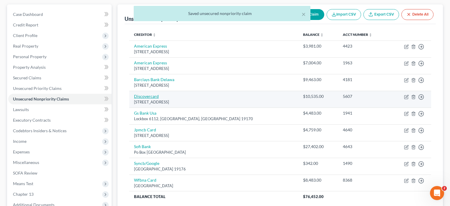
click at [152, 97] on link "Discovercard" at bounding box center [146, 96] width 25 height 5
select select "46"
select select "2"
select select "0"
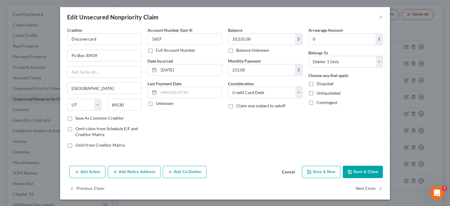
click at [90, 118] on label "Save As Common Creditor" at bounding box center [99, 118] width 49 height 6
click at [81, 118] on input "Save As Common Creditor" at bounding box center [80, 117] width 4 height 4
click at [357, 169] on button "Save & Close" at bounding box center [362, 172] width 40 height 12
checkbox input "false"
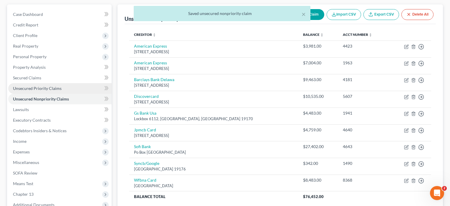
click at [45, 85] on link "Unsecured Priority Claims" at bounding box center [59, 88] width 103 height 11
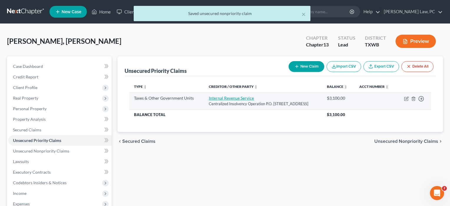
click at [237, 98] on link "Internal Revenue Service" at bounding box center [231, 98] width 45 height 5
select select "0"
select select "39"
select select "0"
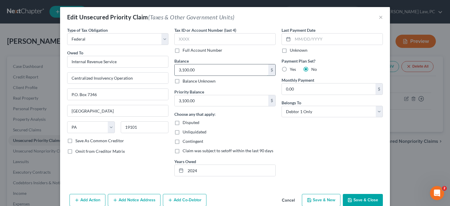
click at [187, 69] on input "3,100.00" at bounding box center [221, 69] width 94 height 11
type input "3,130"
click at [186, 101] on input "3,100.00" at bounding box center [221, 100] width 94 height 11
type input "3,130"
click at [367, 198] on button "Save & Close" at bounding box center [362, 200] width 40 height 12
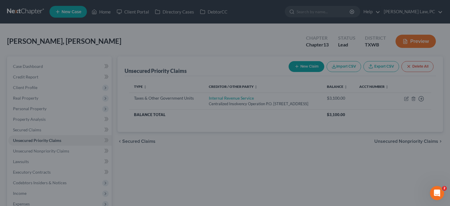
type input "3,130.00"
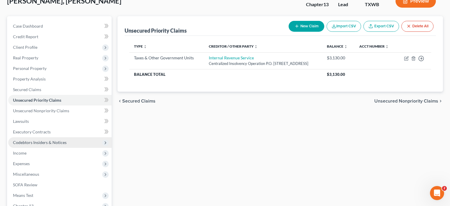
scroll to position [60, 0]
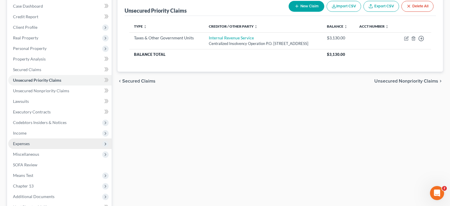
click at [25, 142] on span "Expenses" at bounding box center [21, 143] width 17 height 5
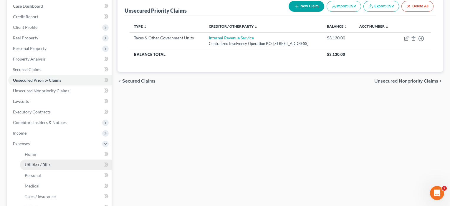
click at [36, 165] on span "Utilities / Bills" at bounding box center [38, 164] width 26 height 5
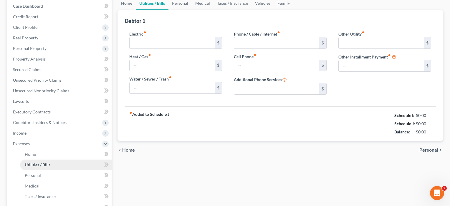
scroll to position [13, 0]
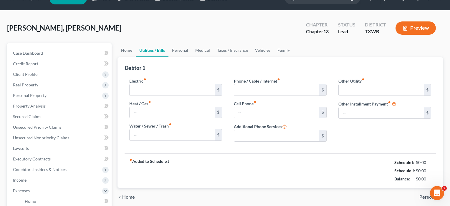
type input "100.00"
type input "20.00"
type input "100.00"
type input "70.00"
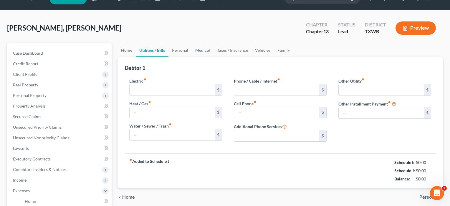
type input "0.00"
type input "70.00"
type input "Suscriptions"
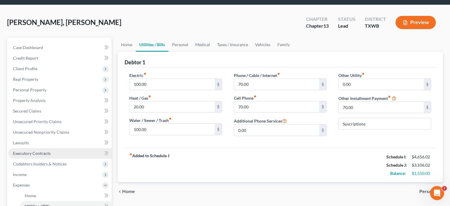
scroll to position [40, 0]
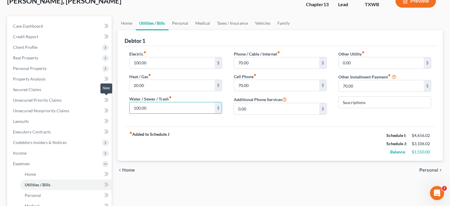
drag, startPoint x: 156, startPoint y: 110, endPoint x: 105, endPoint y: 104, distance: 51.6
click at [105, 104] on div "Petition Navigation Case Dashboard Payments Invoices Payments Payments Credit R…" at bounding box center [224, 180] width 441 height 329
click at [140, 119] on div "Electric fiber_manual_record 100.00 $ Heat / Gas fiber_manual_record 20.00 $ Wa…" at bounding box center [175, 85] width 104 height 69
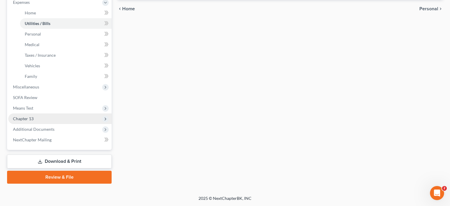
scroll to position [202, 0]
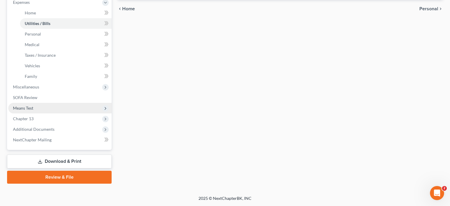
click at [34, 107] on span "Means Test" at bounding box center [59, 108] width 103 height 11
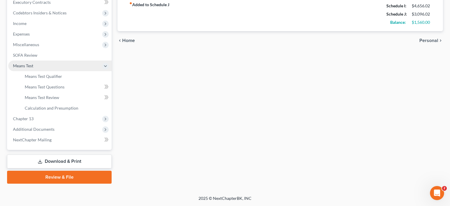
scroll to position [170, 0]
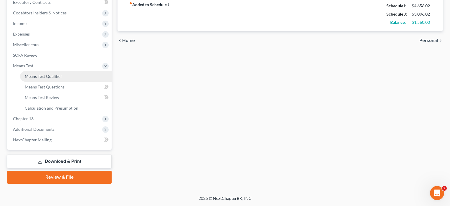
click at [58, 76] on span "Means Test Qualifier" at bounding box center [43, 76] width 37 height 5
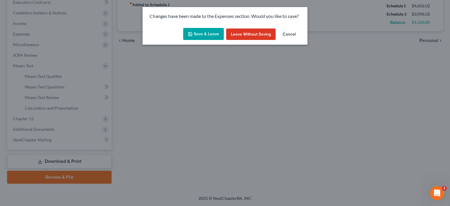
click at [203, 38] on button "Save & Leave" at bounding box center [203, 34] width 41 height 12
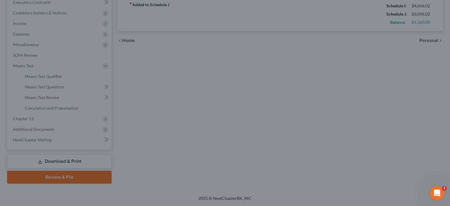
type input "90.00"
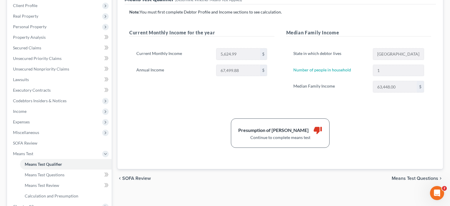
scroll to position [102, 0]
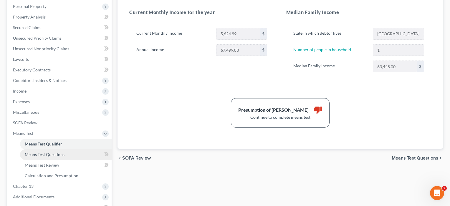
click at [59, 154] on span "Means Test Questions" at bounding box center [45, 154] width 40 height 5
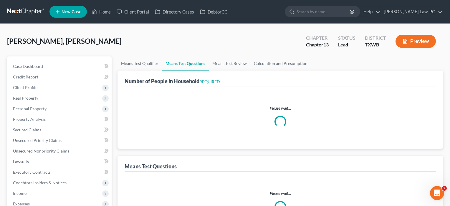
select select "60"
select select "1"
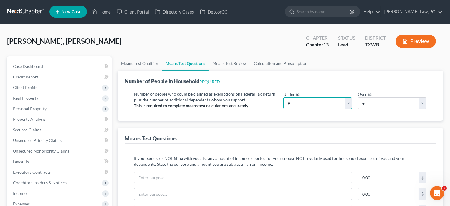
select select "1"
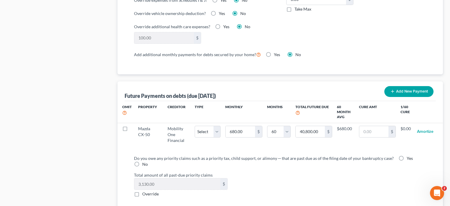
scroll to position [517, 0]
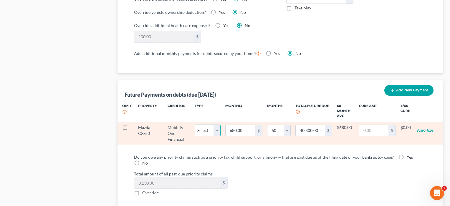
select select "1"
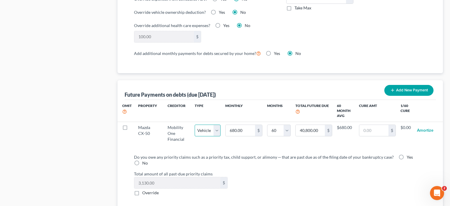
select select "1"
select select "60"
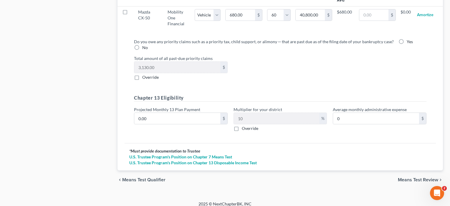
scroll to position [633, 0]
type input "1"
type input "0.10"
type input "15"
type input "1.50"
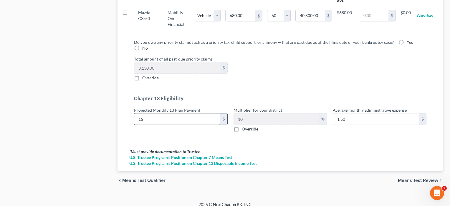
type input "155"
type input "15.50"
type input "1550"
type input "155.00"
type input "1,550"
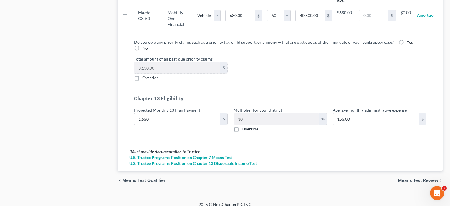
click at [323, 133] on div "Do you owe any priority claims such as a priority tax, child support, or alimon…" at bounding box center [279, 88] width 311 height 109
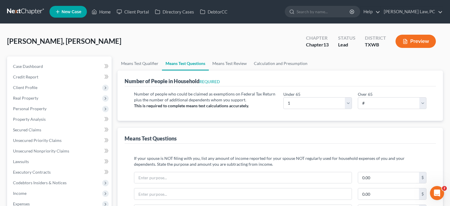
scroll to position [0, 0]
click at [233, 62] on link "Means Test Review" at bounding box center [229, 63] width 41 height 14
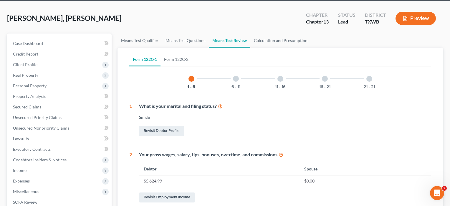
scroll to position [35, 0]
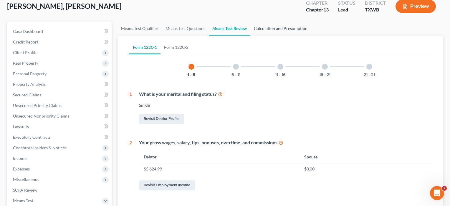
click at [281, 29] on link "Calculation and Presumption" at bounding box center [280, 28] width 61 height 14
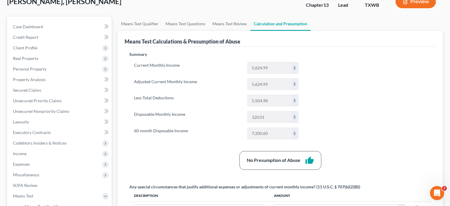
scroll to position [40, 0]
